Goal: Check status: Check status

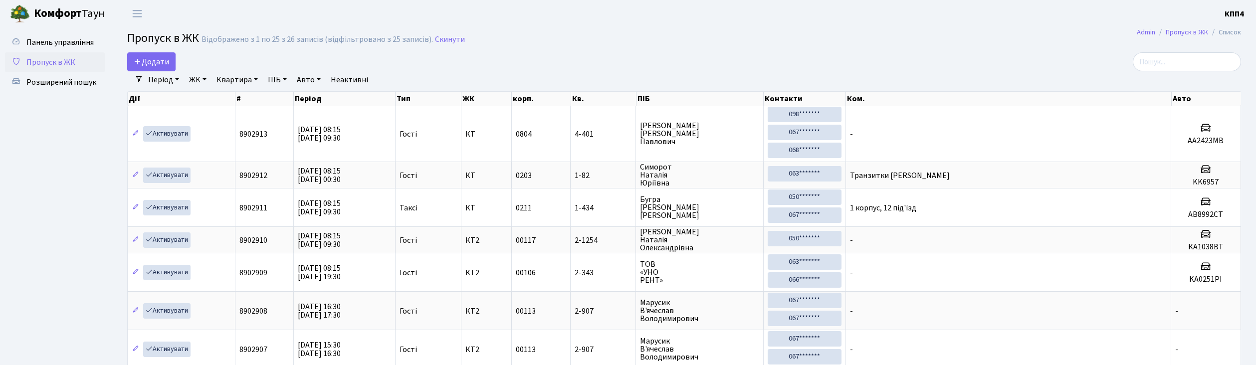
select select "25"
click at [1177, 61] on input "search" at bounding box center [1187, 61] width 108 height 19
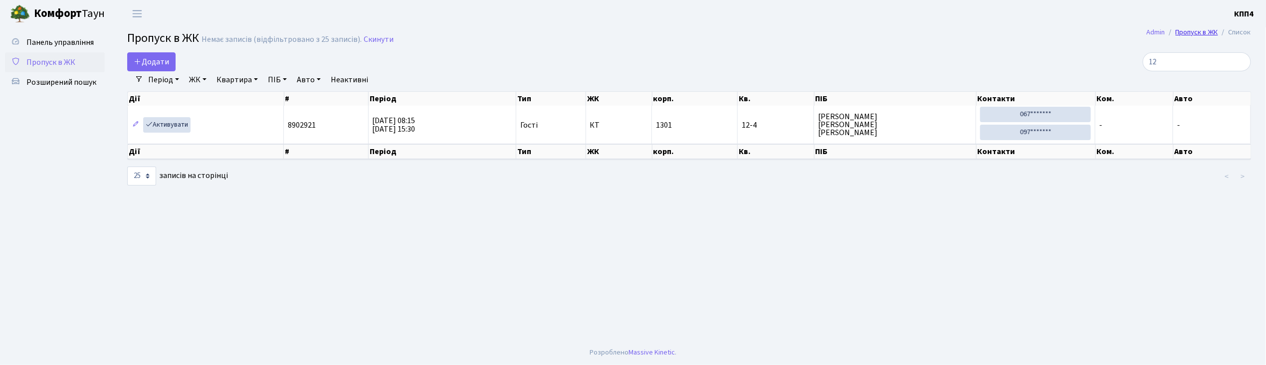
type input "1"
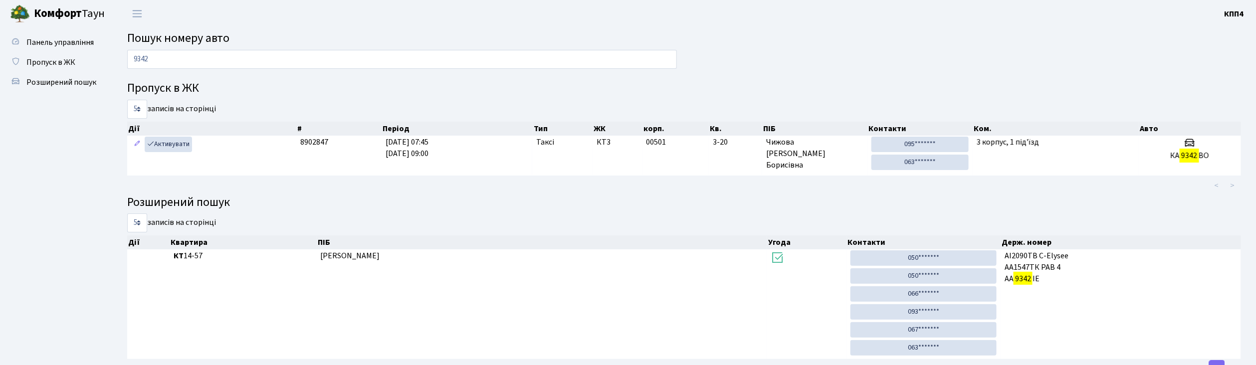
click at [261, 59] on input "9342" at bounding box center [402, 59] width 550 height 19
type input "9"
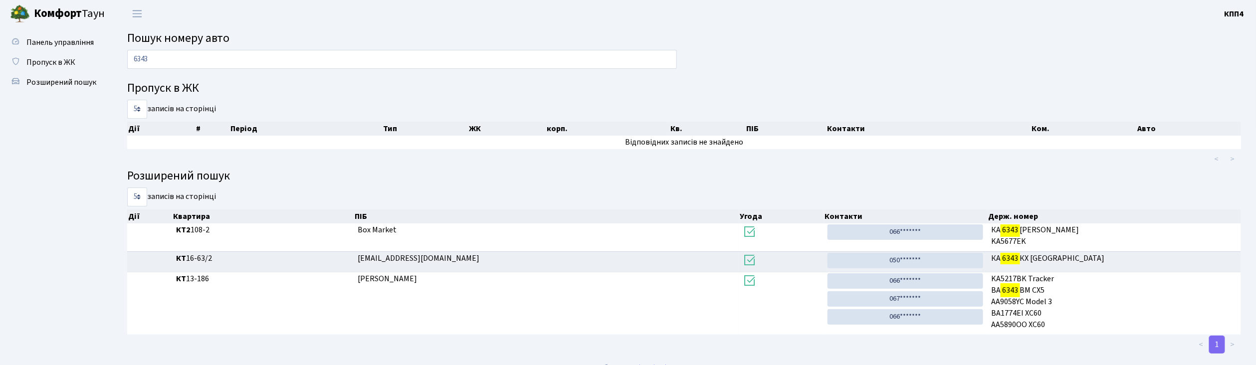
scroll to position [15, 0]
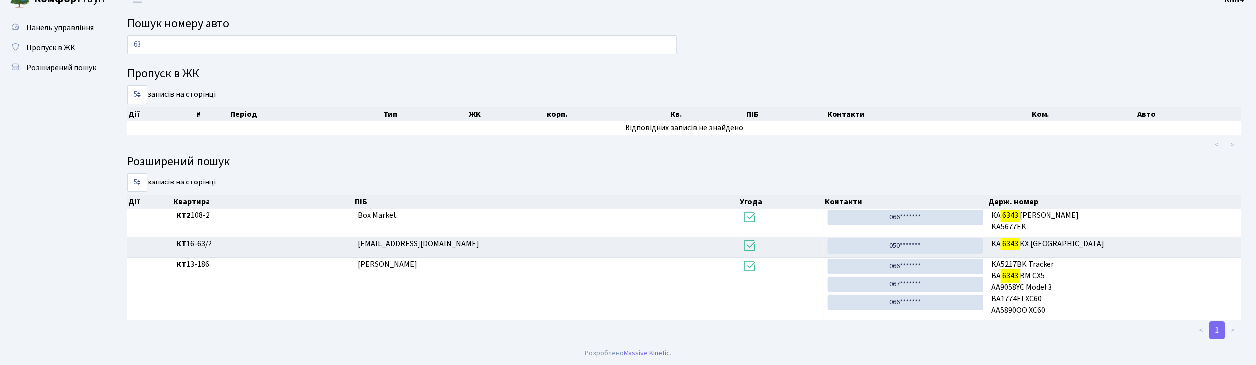
type input "6"
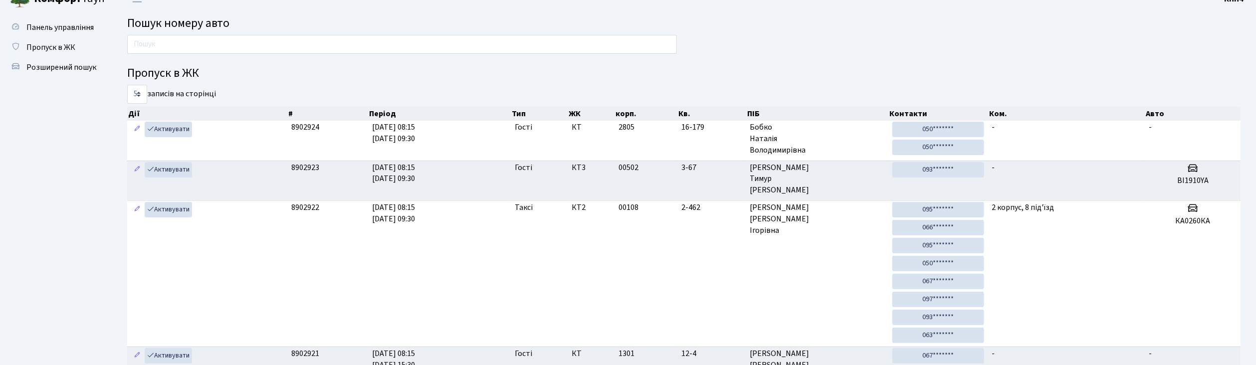
click at [244, 46] on input "text" at bounding box center [402, 44] width 550 height 19
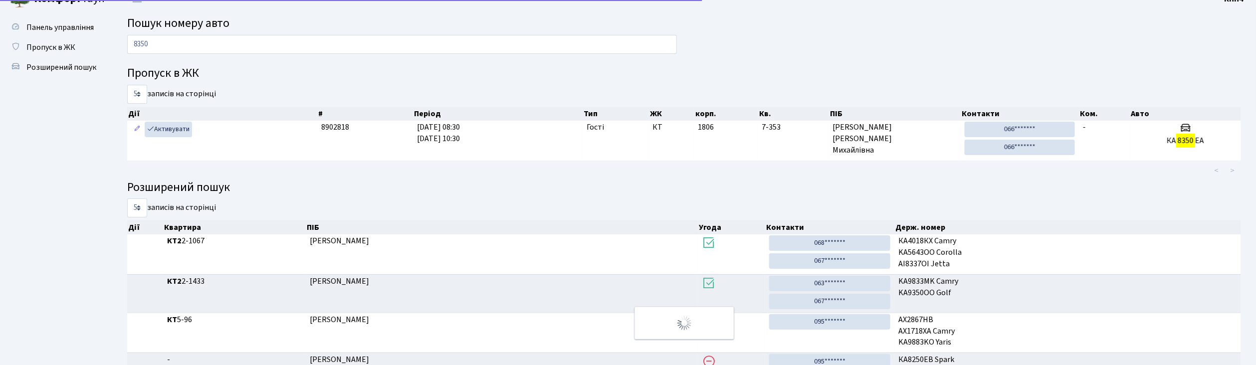
scroll to position [0, 0]
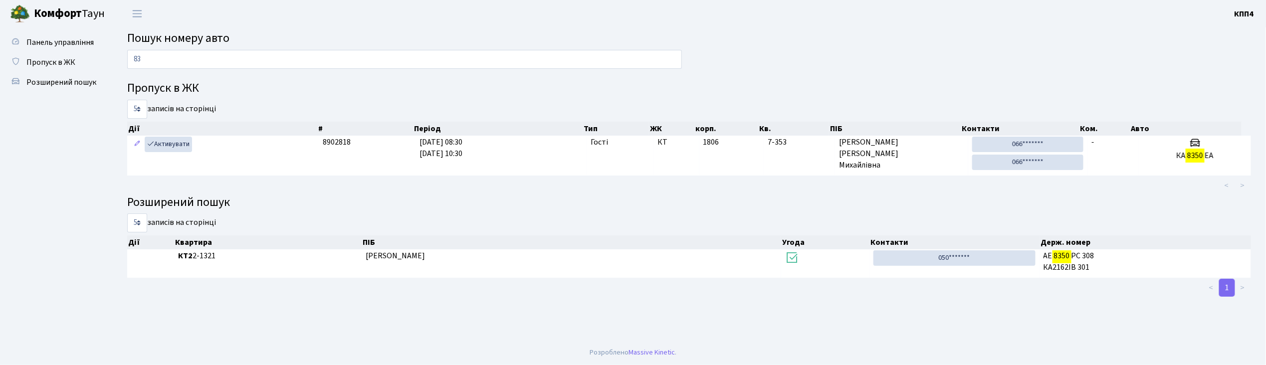
type input "8"
